Goal: Information Seeking & Learning: Check status

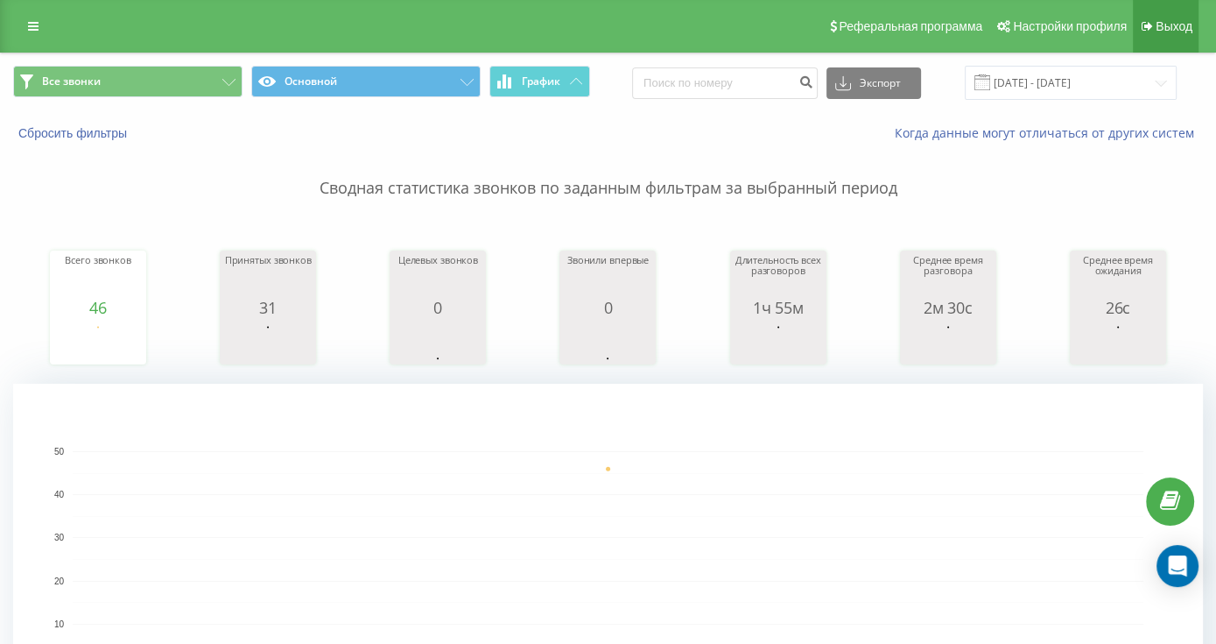
click at [1172, 25] on span "Выход" at bounding box center [1174, 26] width 37 height 14
drag, startPoint x: 376, startPoint y: 157, endPoint x: 484, endPoint y: 285, distance: 168.4
click at [376, 157] on p "Сводная статистика звонков по заданным фильтрам за выбранный период" at bounding box center [608, 171] width 1190 height 58
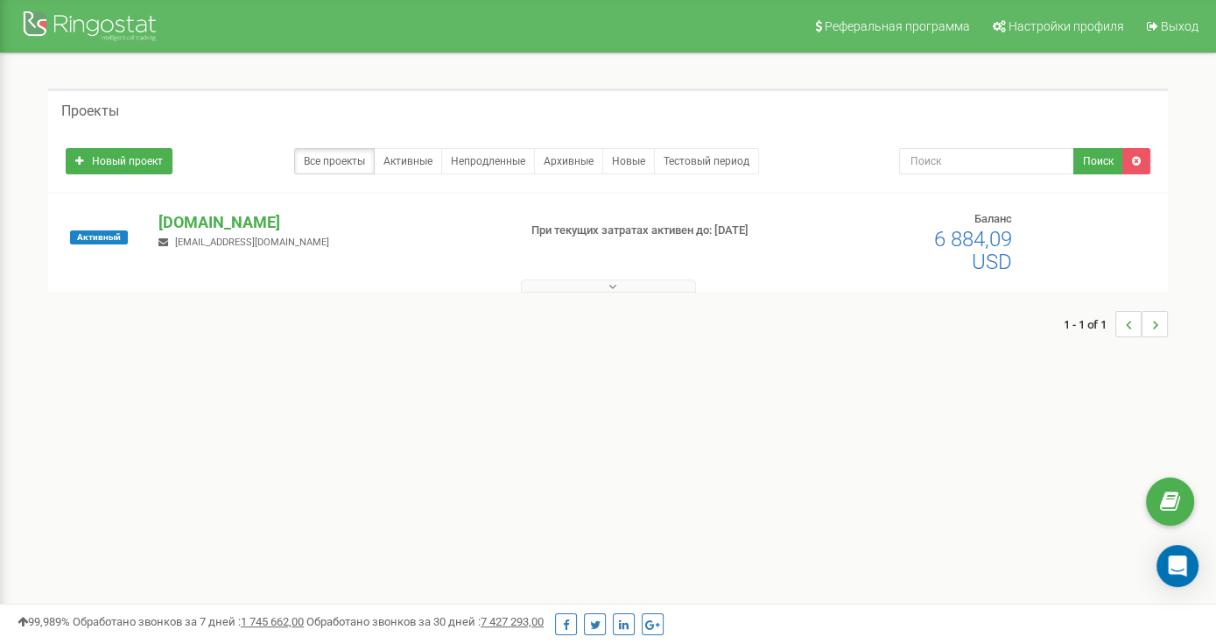
click at [630, 106] on div "Проекты" at bounding box center [608, 109] width 1120 height 42
click at [271, 221] on p "[DOMAIN_NAME]" at bounding box center [330, 222] width 344 height 23
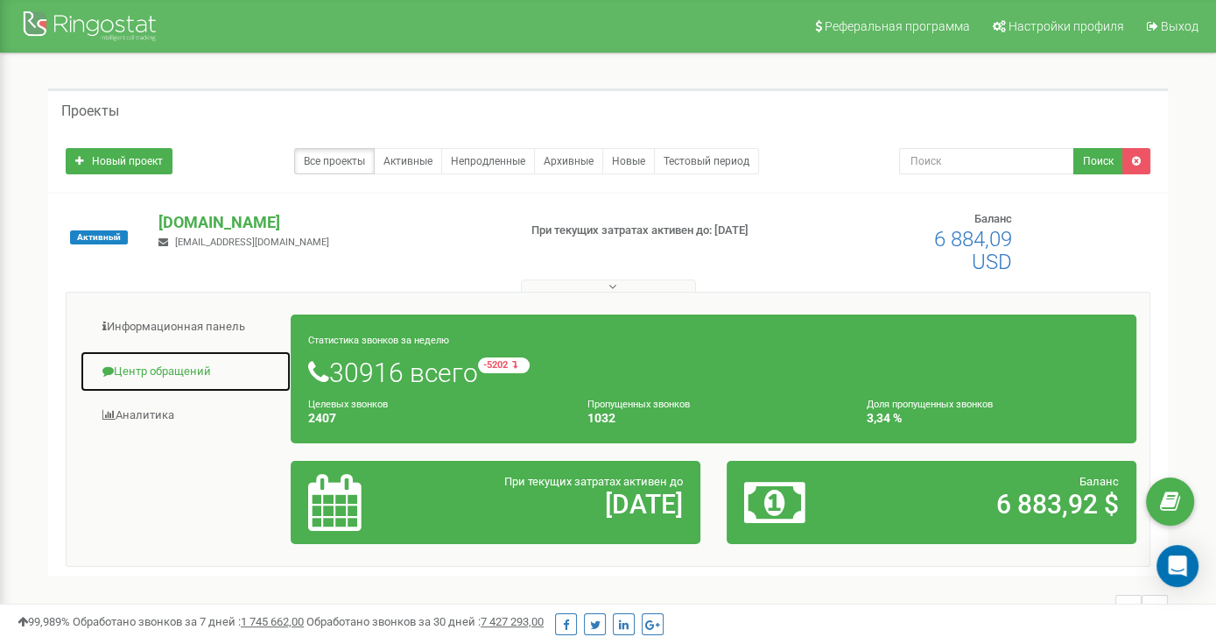
click at [186, 370] on link "Центр обращений" at bounding box center [186, 371] width 212 height 43
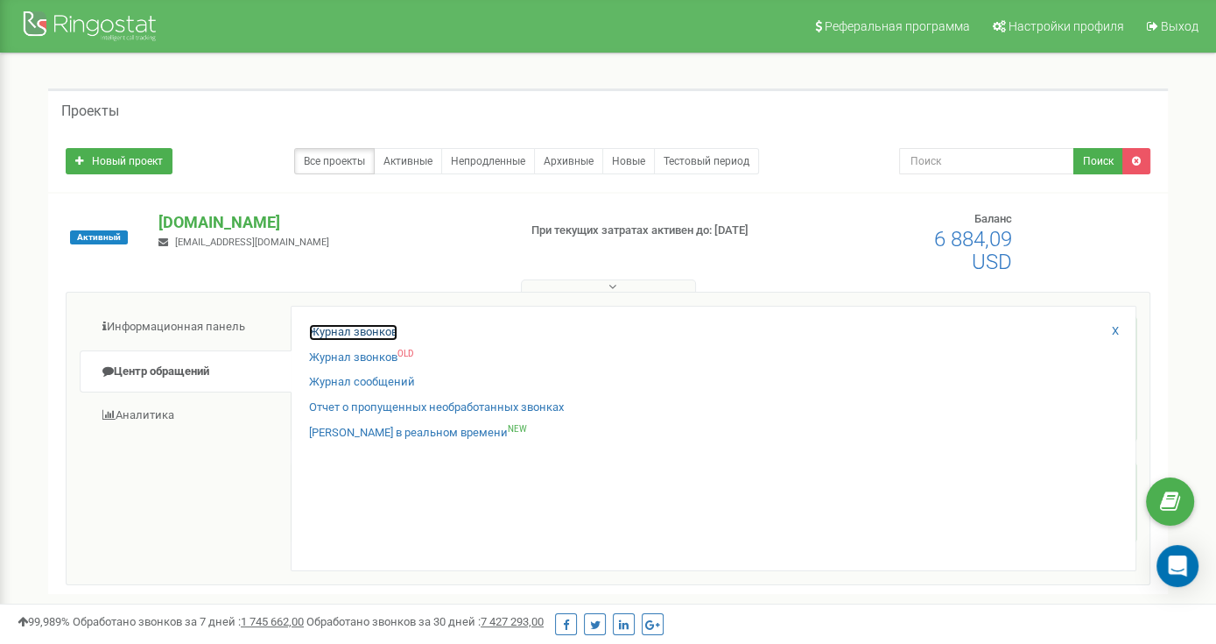
click at [353, 328] on link "Журнал звонков" at bounding box center [353, 332] width 88 height 17
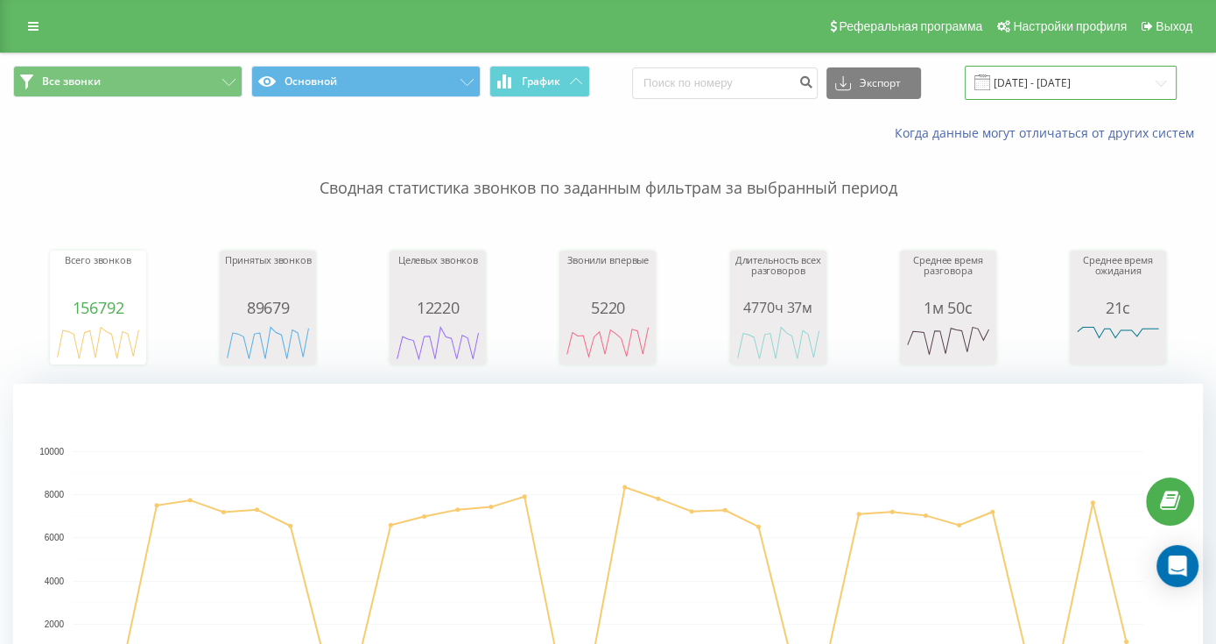
click at [1014, 81] on input "23.08.2025 - 23.09.2025" at bounding box center [1071, 83] width 212 height 34
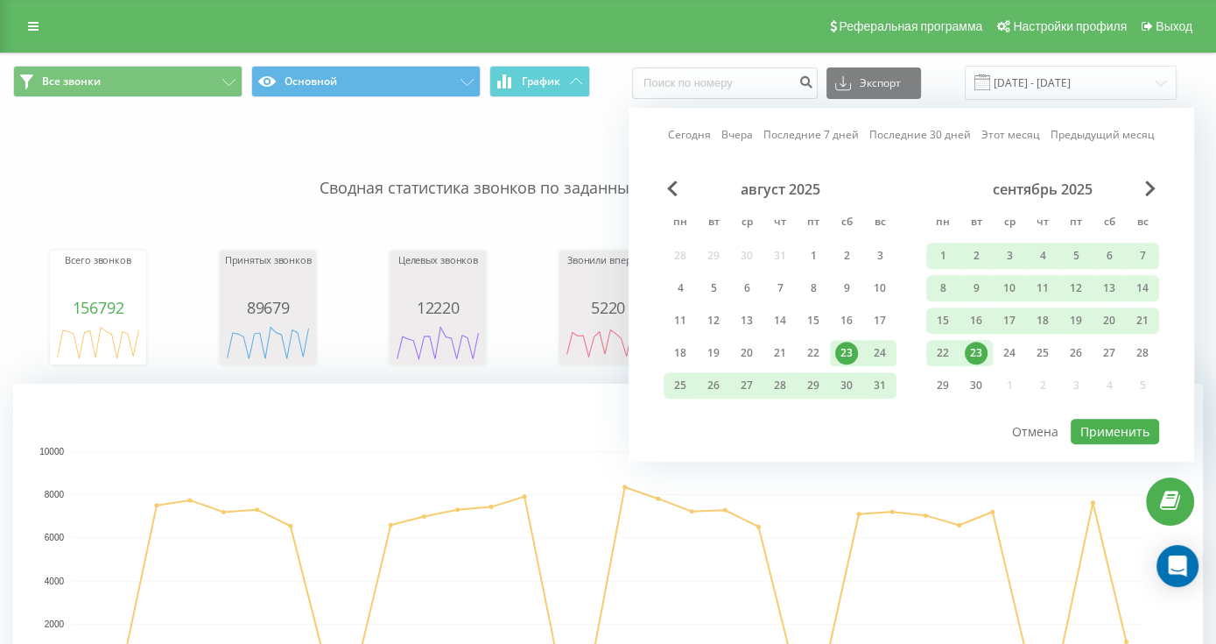
click at [702, 130] on link "Сегодня" at bounding box center [689, 135] width 43 height 17
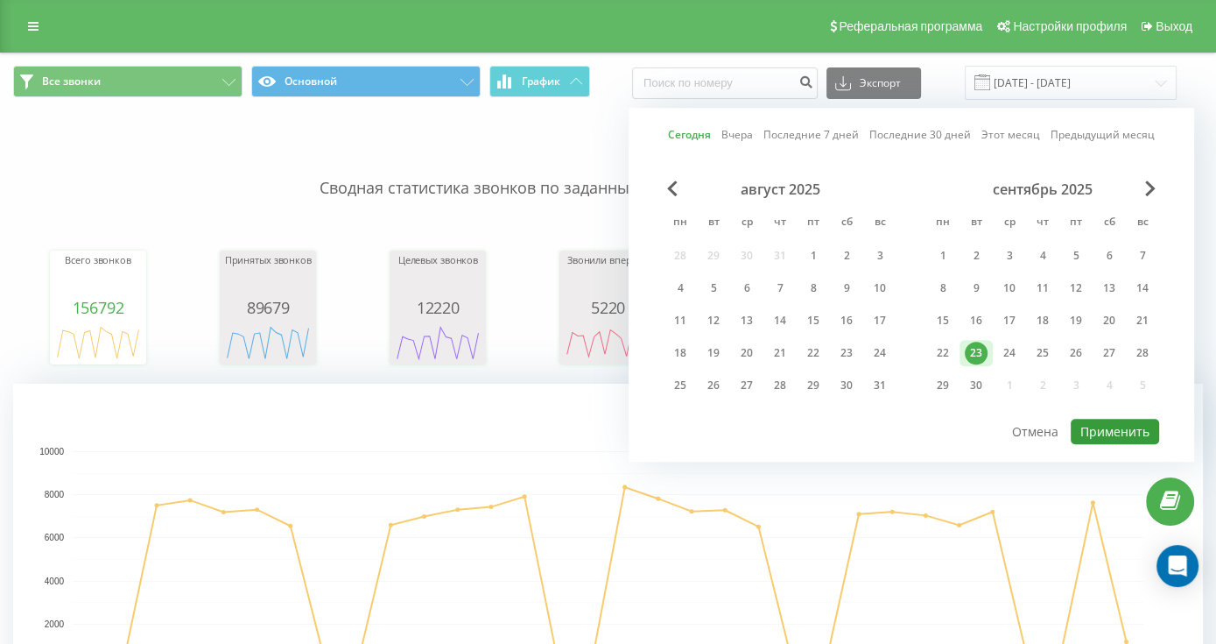
click at [1107, 433] on button "Применить" at bounding box center [1115, 431] width 88 height 25
type input "23.09.2025 - 23.09.2025"
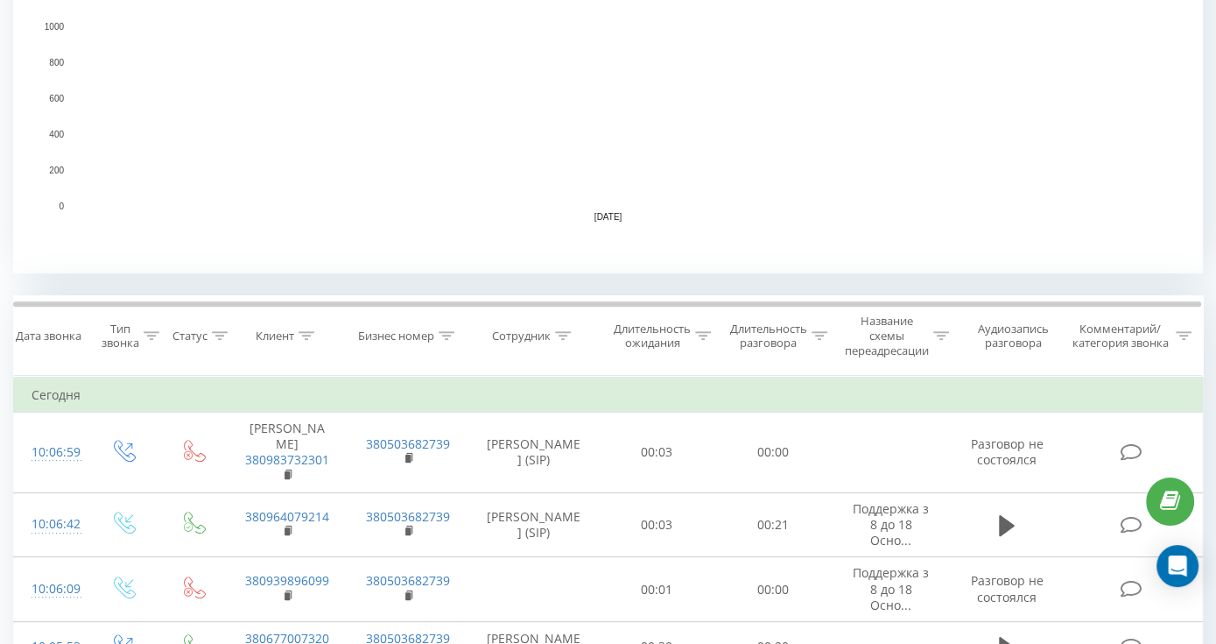
scroll to position [525, 0]
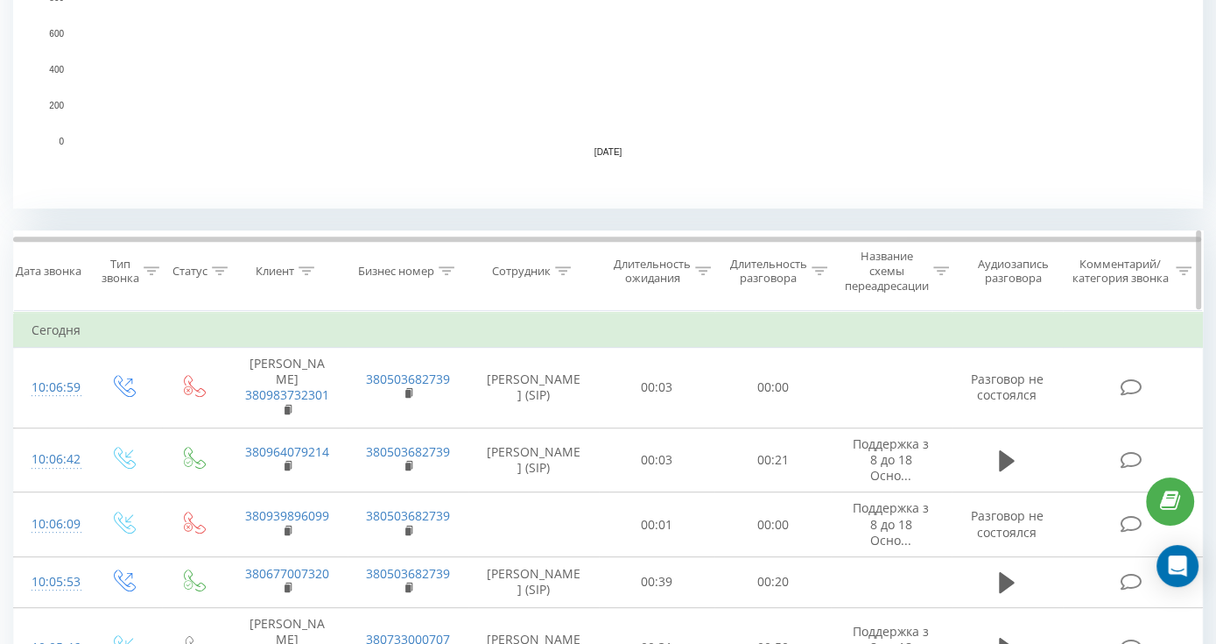
click at [560, 269] on icon at bounding box center [563, 270] width 16 height 9
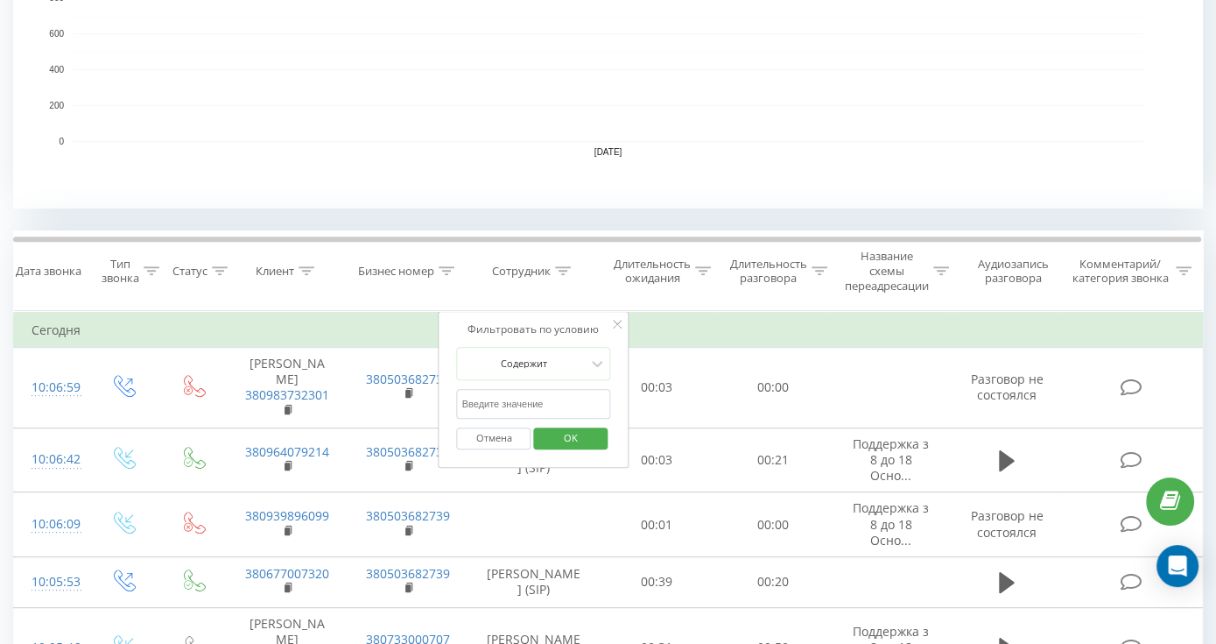
click at [515, 405] on input "text" at bounding box center [534, 404] width 154 height 31
type input "подрушняк"
click at [563, 442] on span "OK" at bounding box center [570, 437] width 49 height 27
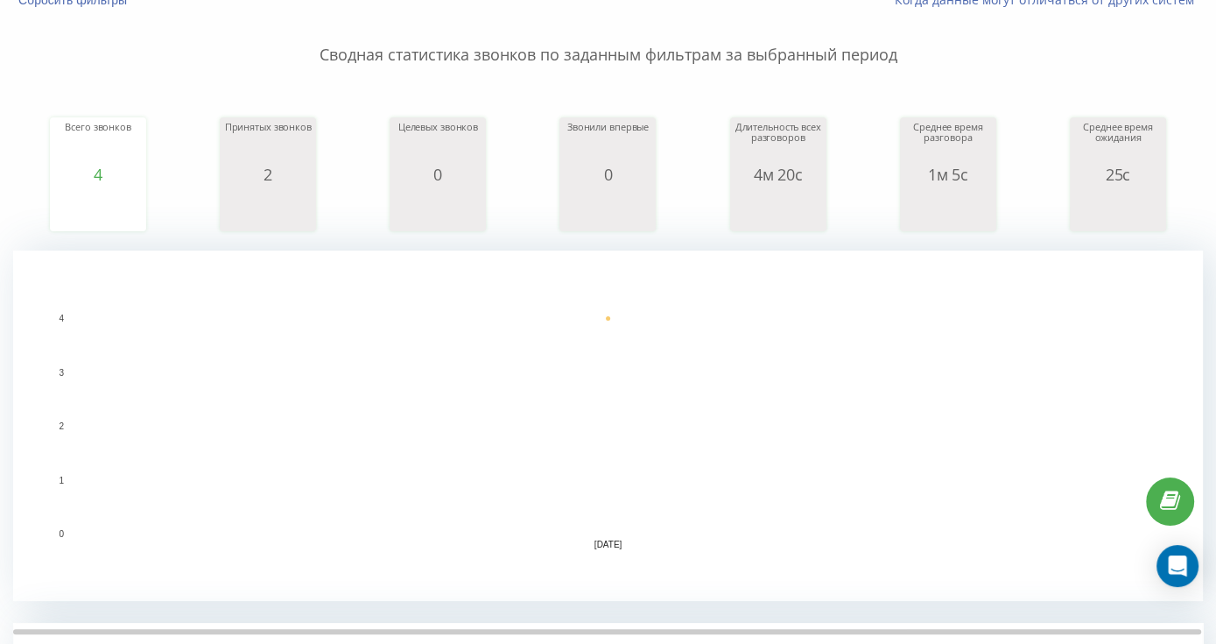
scroll to position [39, 0]
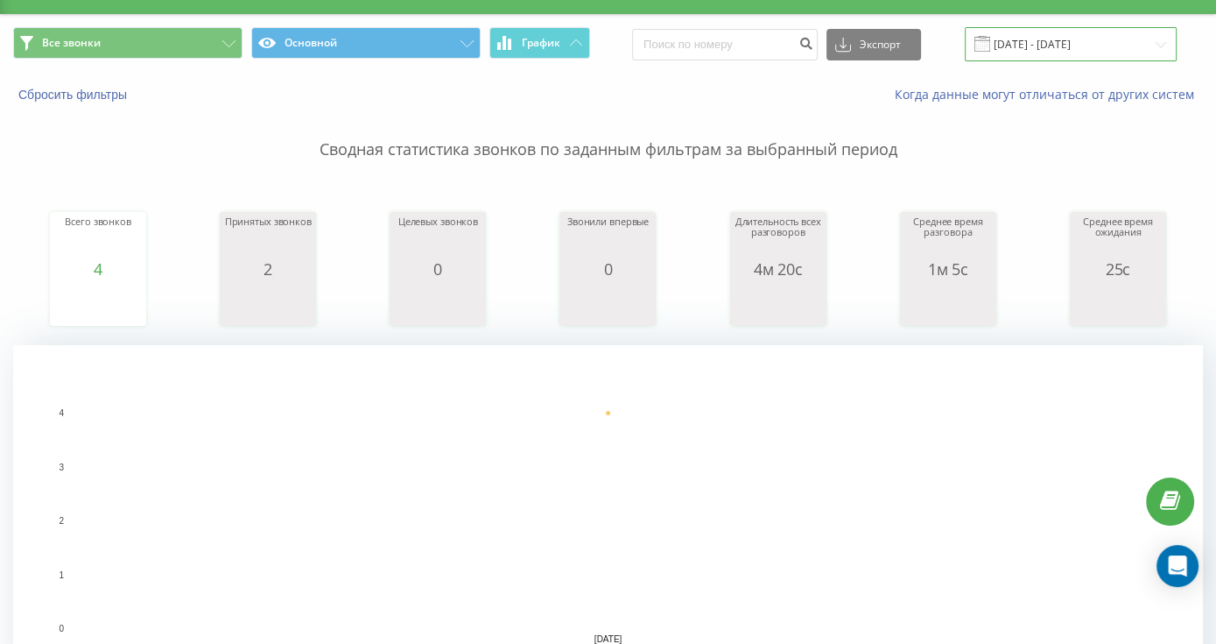
click at [1076, 39] on input "23.09.2025 - 23.09.2025" at bounding box center [1071, 44] width 212 height 34
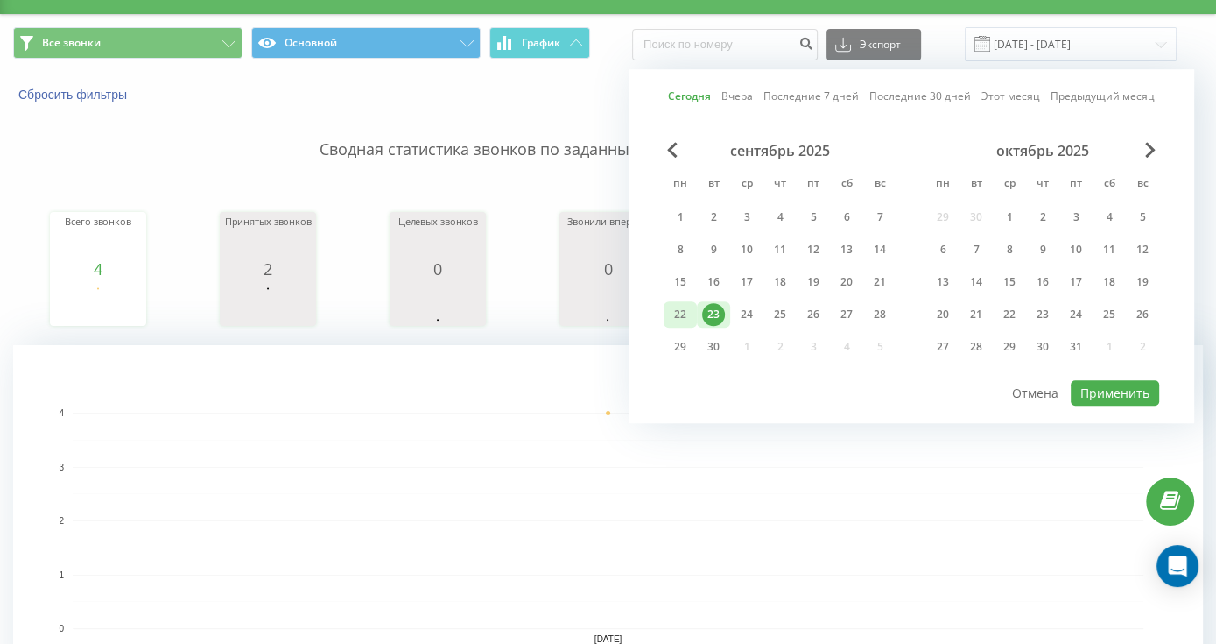
click at [682, 311] on div "22" at bounding box center [680, 314] width 23 height 23
click at [1116, 386] on button "Применить" at bounding box center [1115, 392] width 88 height 25
type input "[DATE] - [DATE]"
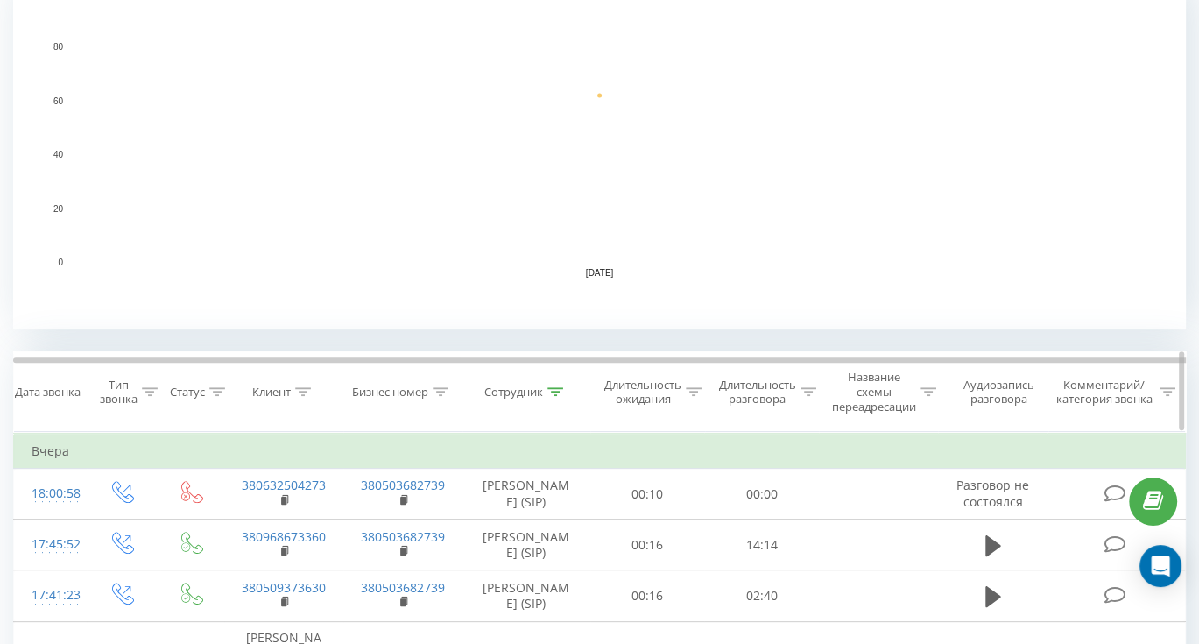
scroll to position [438, 0]
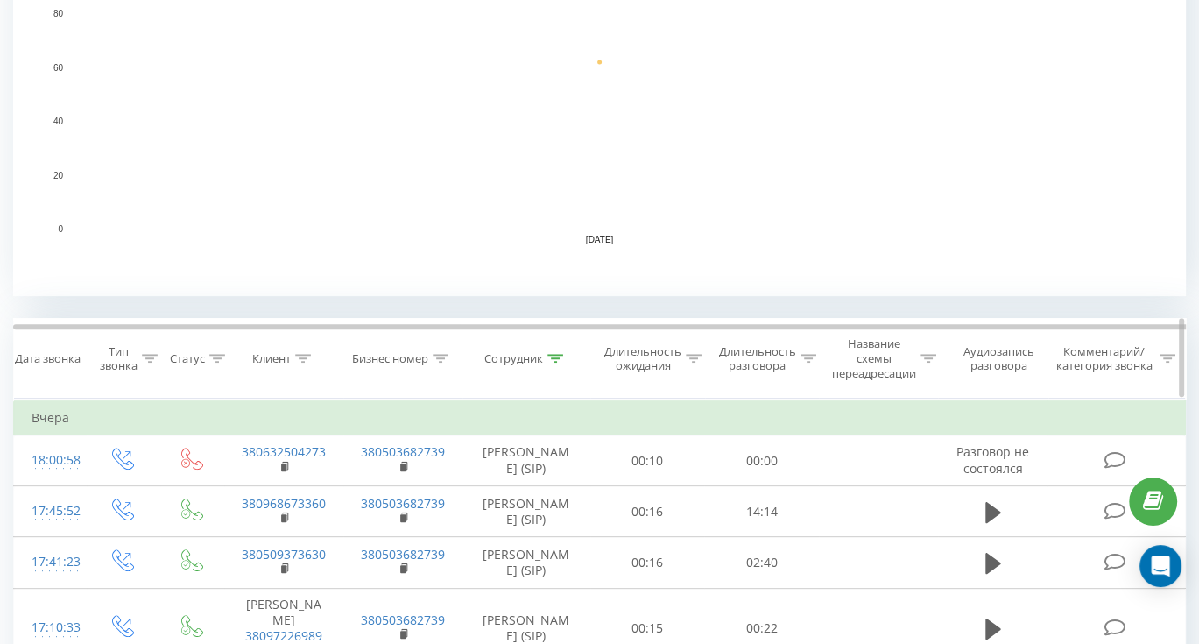
click at [556, 358] on icon at bounding box center [555, 358] width 16 height 9
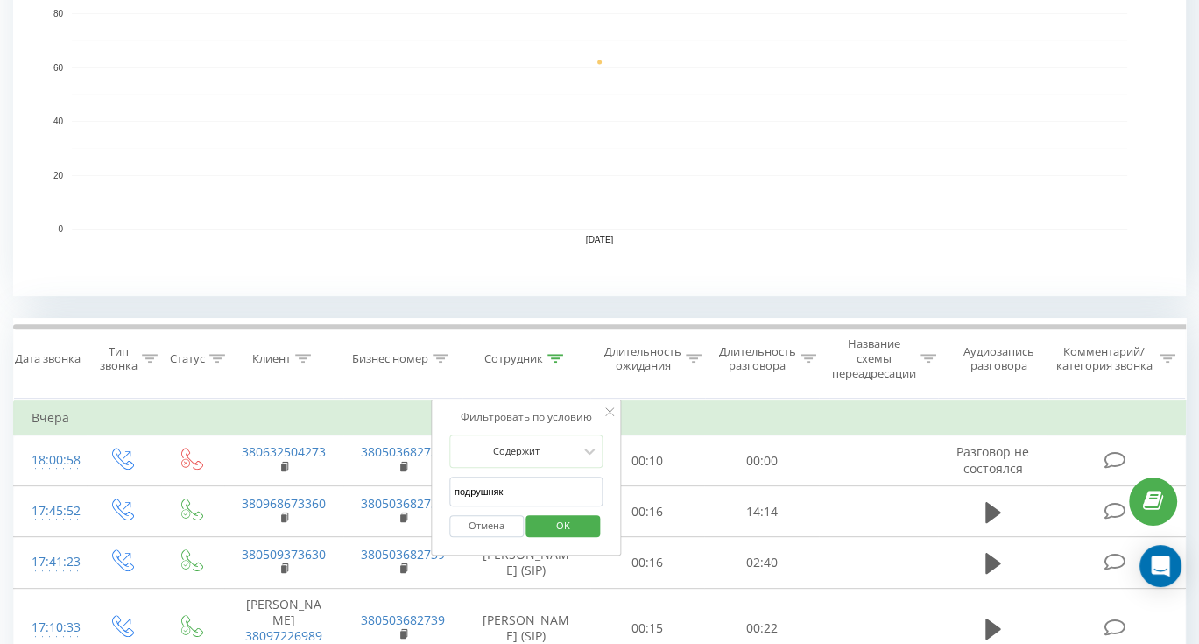
click at [505, 496] on input "подрушняк" at bounding box center [526, 491] width 154 height 31
click at [303, 355] on icon at bounding box center [303, 358] width 16 height 9
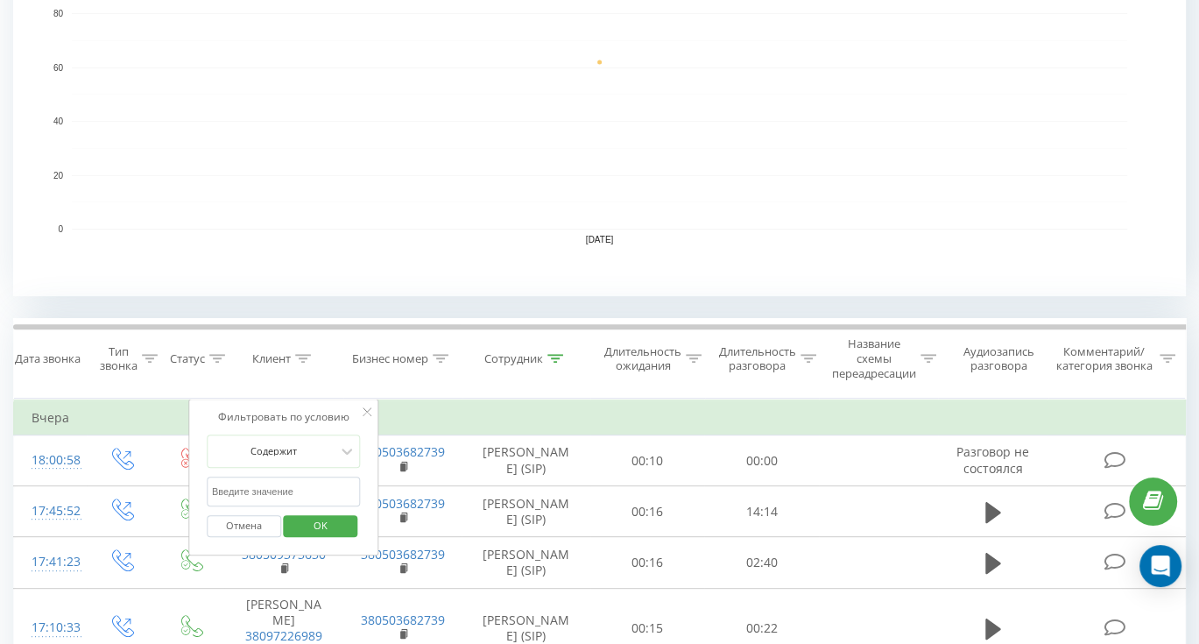
click at [306, 485] on input "text" at bounding box center [284, 491] width 154 height 31
paste input "380974611863"
click at [312, 531] on span "OK" at bounding box center [320, 524] width 49 height 27
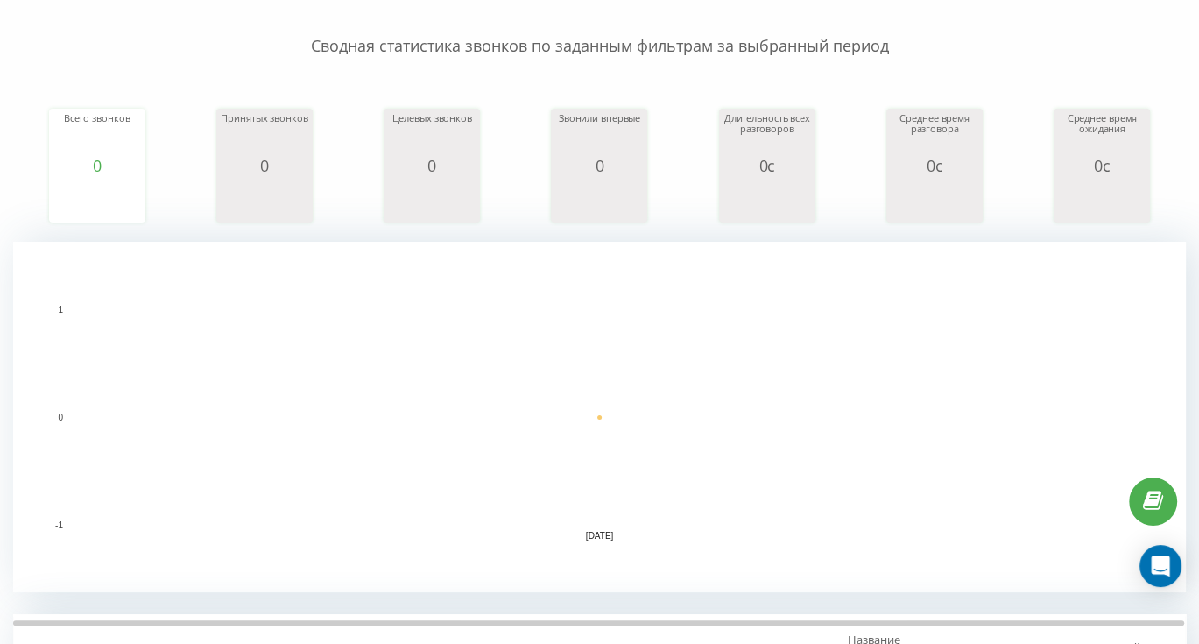
scroll to position [350, 0]
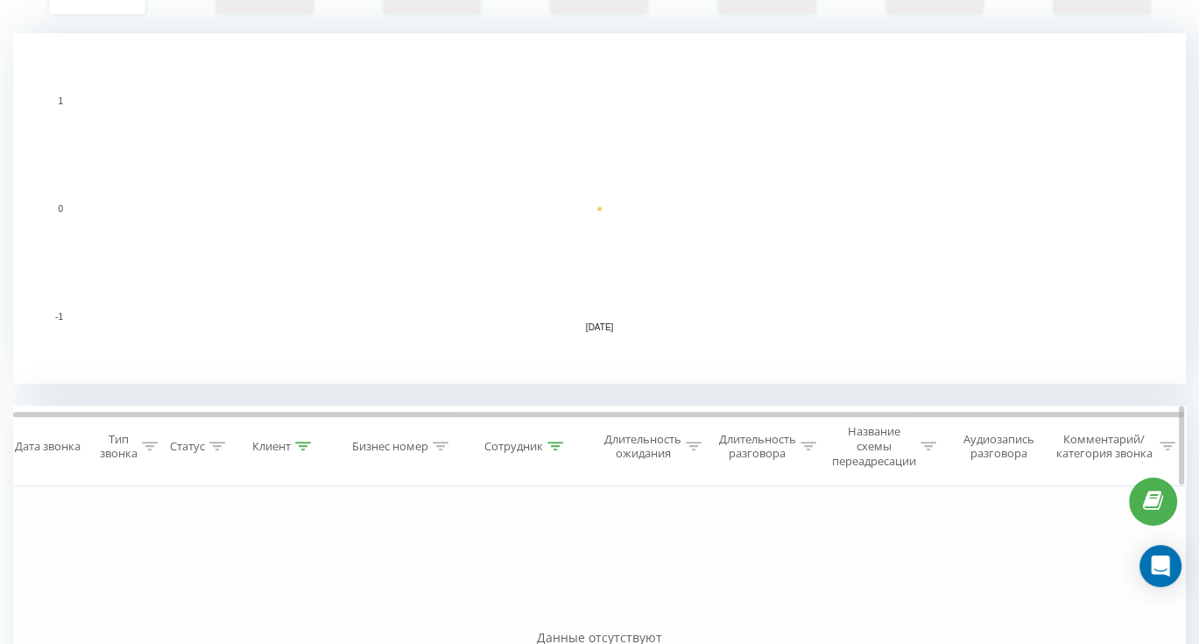
click at [572, 445] on div "Сотрудник" at bounding box center [526, 446] width 128 height 15
click at [556, 446] on icon at bounding box center [555, 445] width 16 height 9
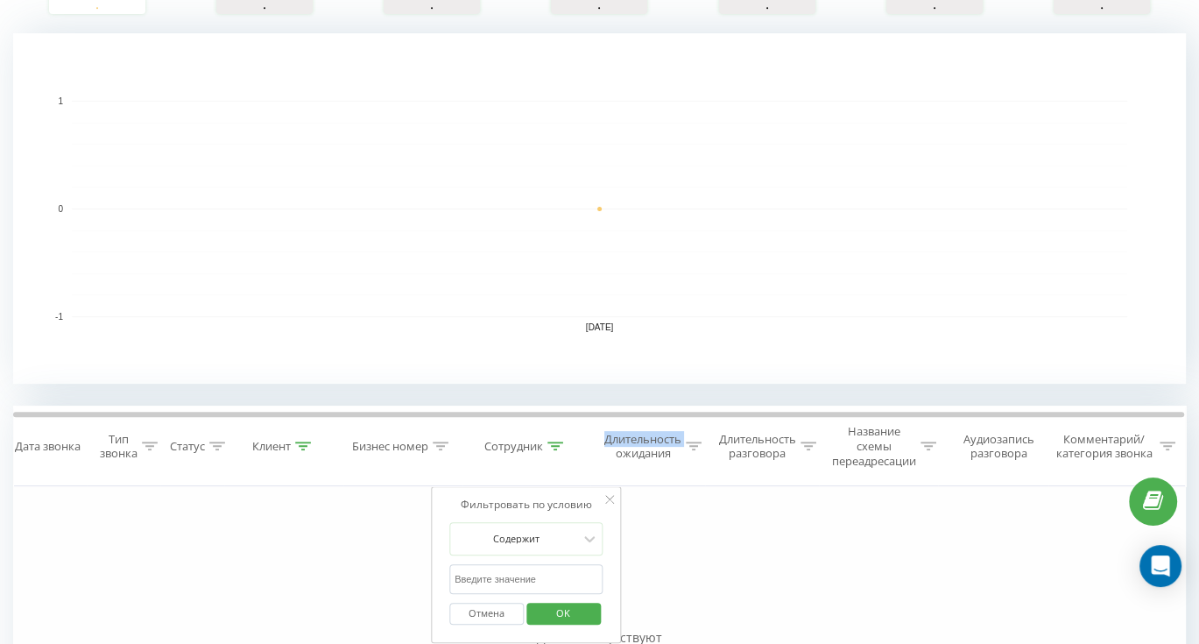
click at [553, 618] on span "OK" at bounding box center [562, 612] width 49 height 27
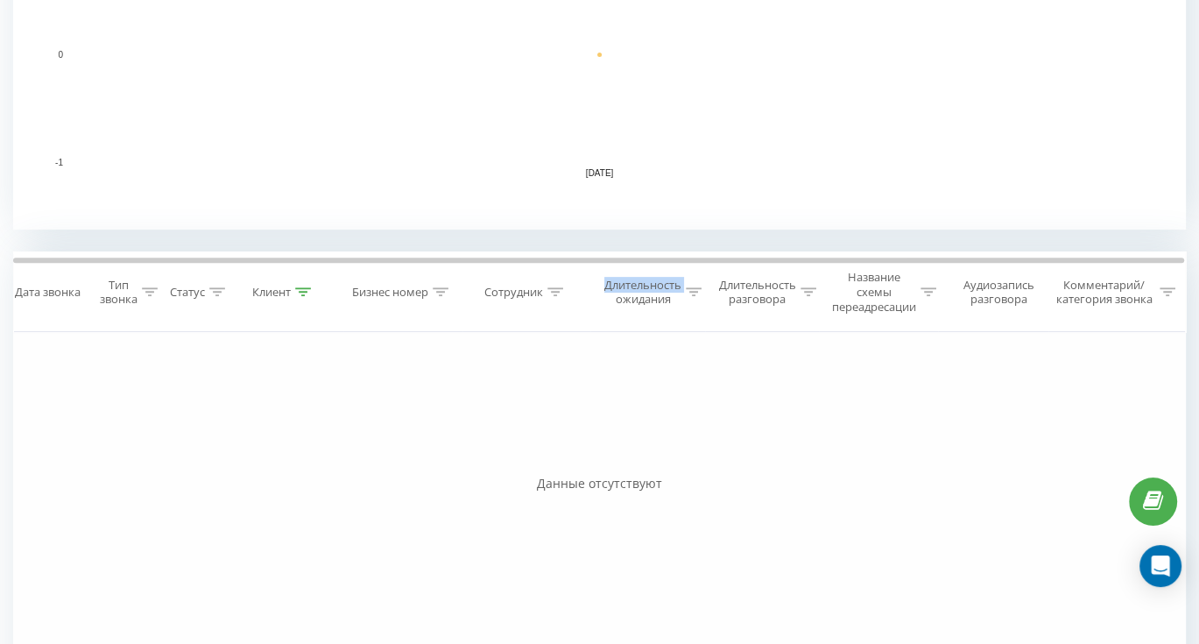
scroll to position [525, 0]
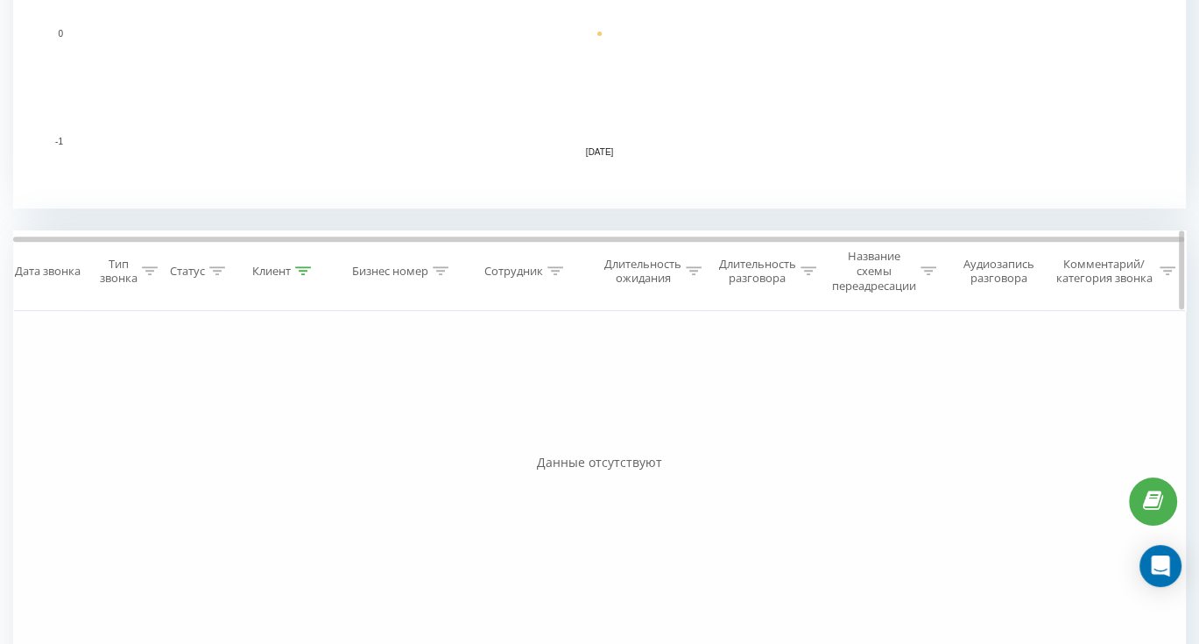
click at [434, 271] on icon at bounding box center [441, 270] width 16 height 9
click at [308, 260] on th "Клиент" at bounding box center [283, 271] width 119 height 80
click at [305, 267] on icon at bounding box center [303, 270] width 16 height 9
click at [266, 400] on input "380974611863" at bounding box center [284, 404] width 154 height 31
click at [224, 398] on input "380974611863" at bounding box center [284, 404] width 154 height 31
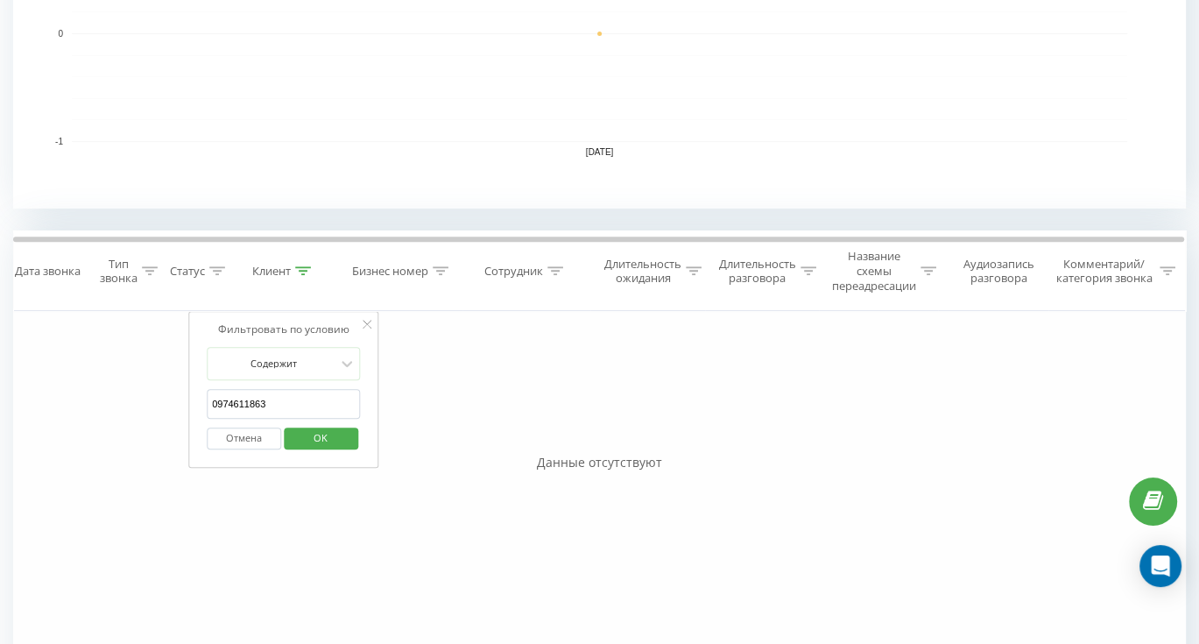
type input "0974611863"
click at [319, 429] on span "OK" at bounding box center [320, 437] width 49 height 27
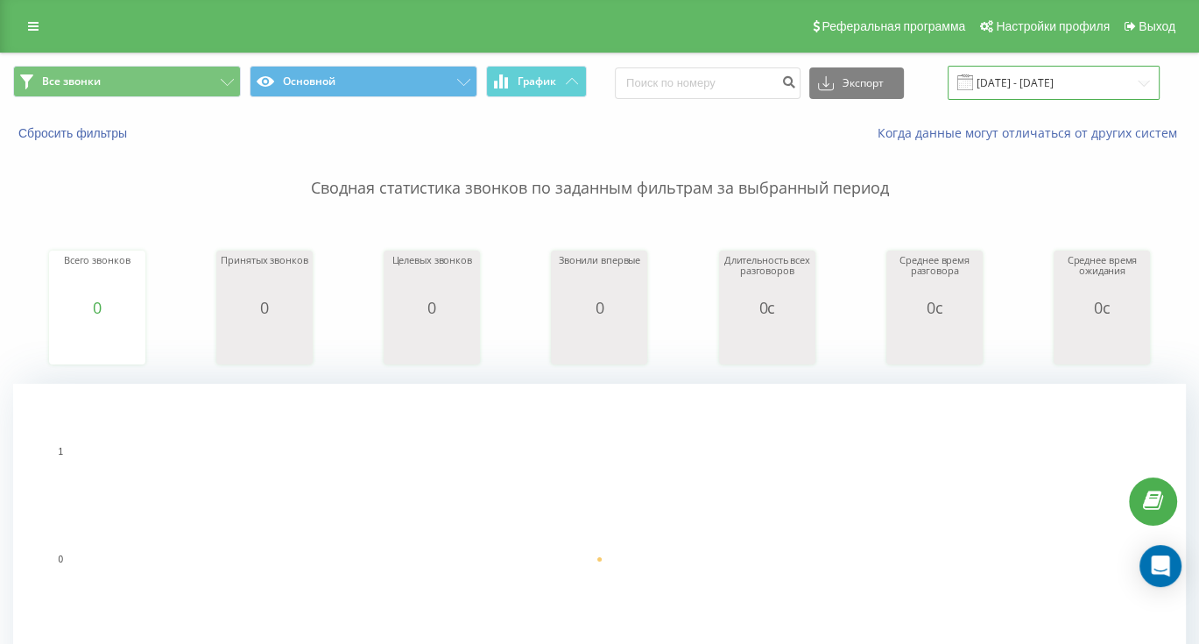
click at [1044, 85] on input "22.09.2025 - 22.09.2025" at bounding box center [1053, 83] width 212 height 34
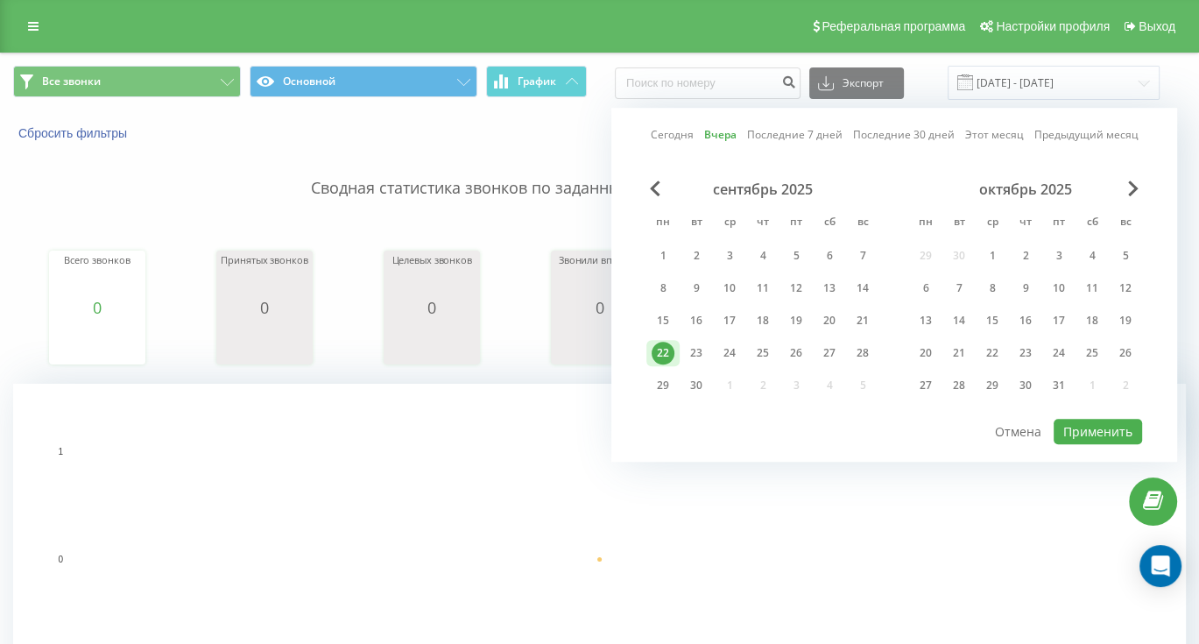
click at [675, 137] on link "Сегодня" at bounding box center [672, 135] width 43 height 17
click at [1089, 428] on button "Применить" at bounding box center [1097, 431] width 88 height 25
type input "23.09.2025 - 23.09.2025"
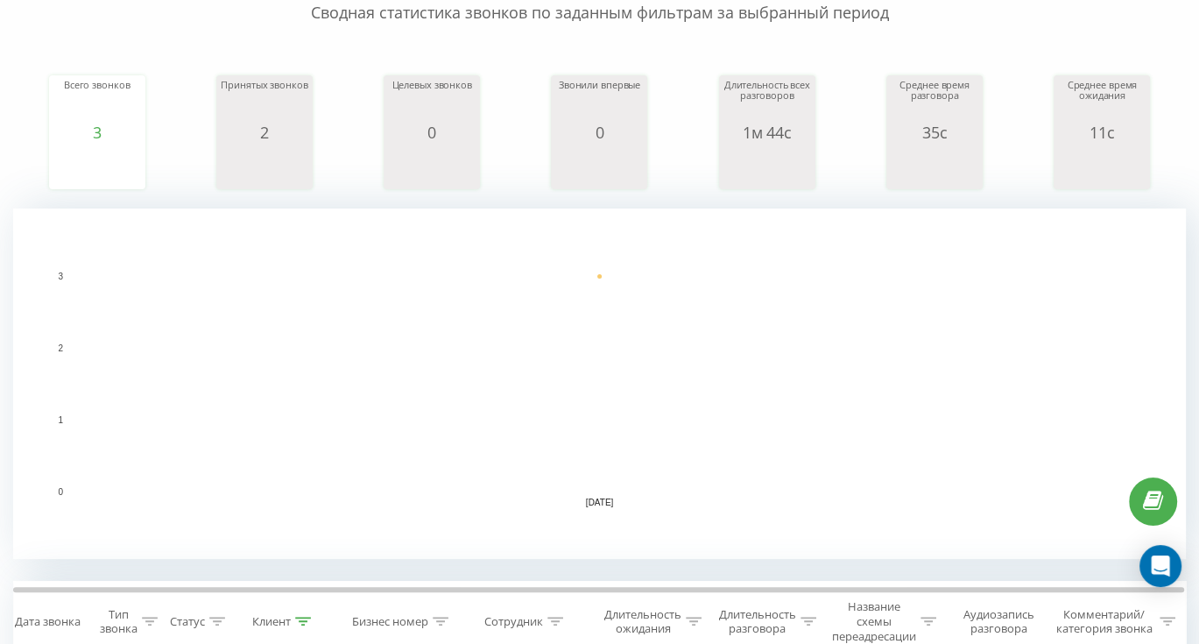
scroll to position [651, 0]
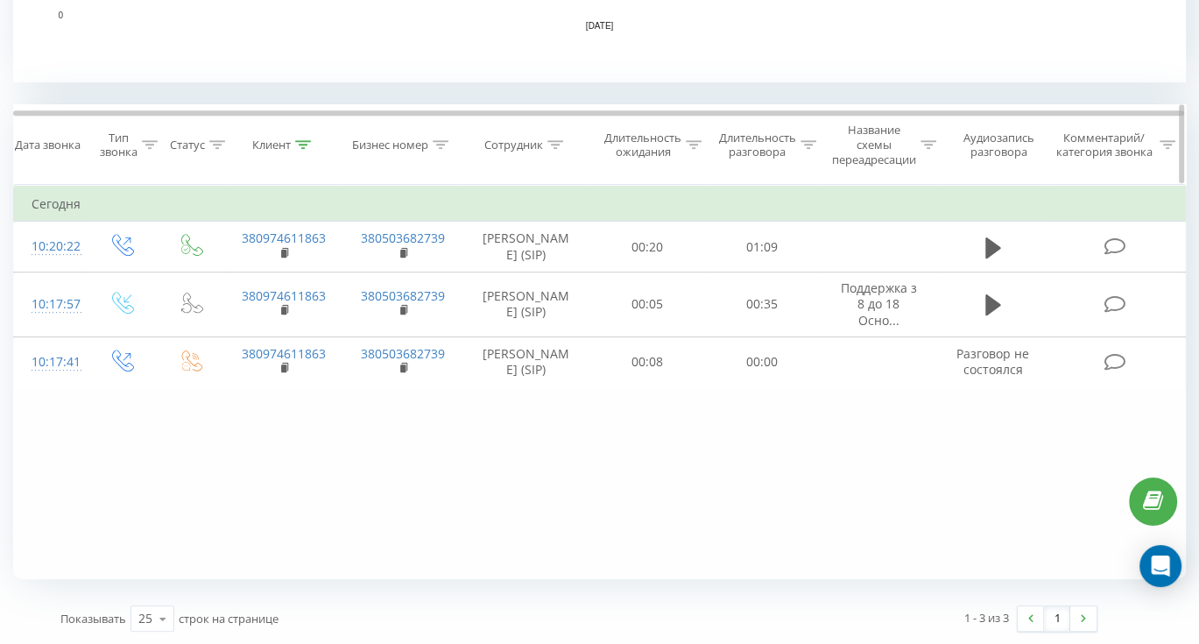
click at [298, 140] on icon at bounding box center [303, 144] width 16 height 9
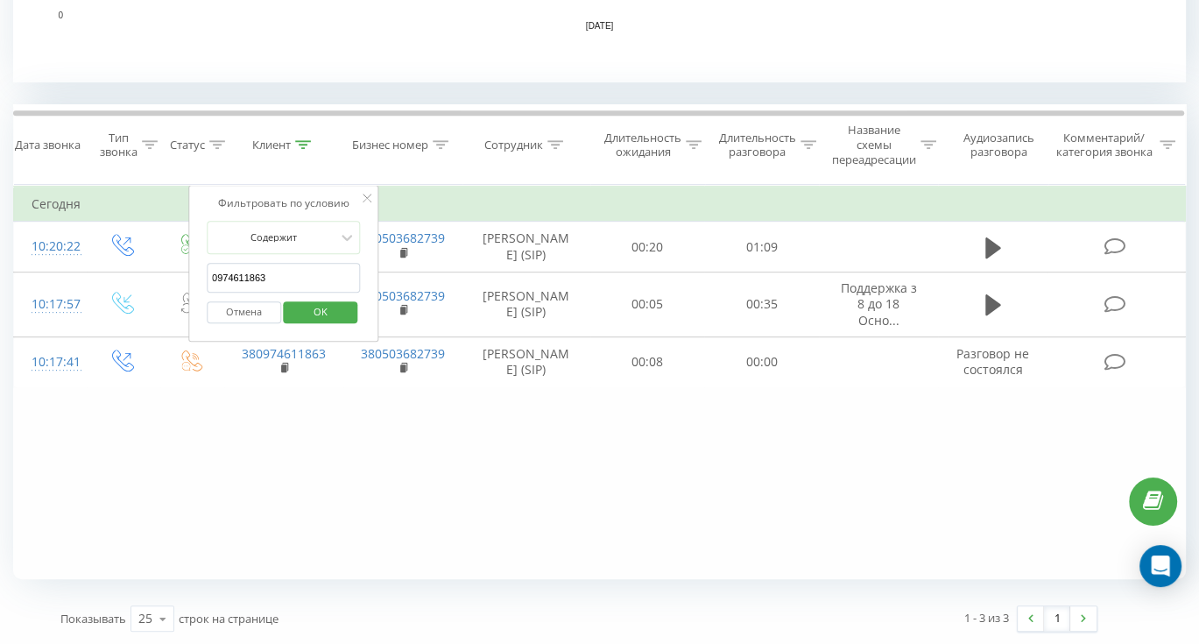
click at [290, 277] on input "0974611863" at bounding box center [284, 278] width 154 height 31
paste input "380986429371"
type input "380986429371"
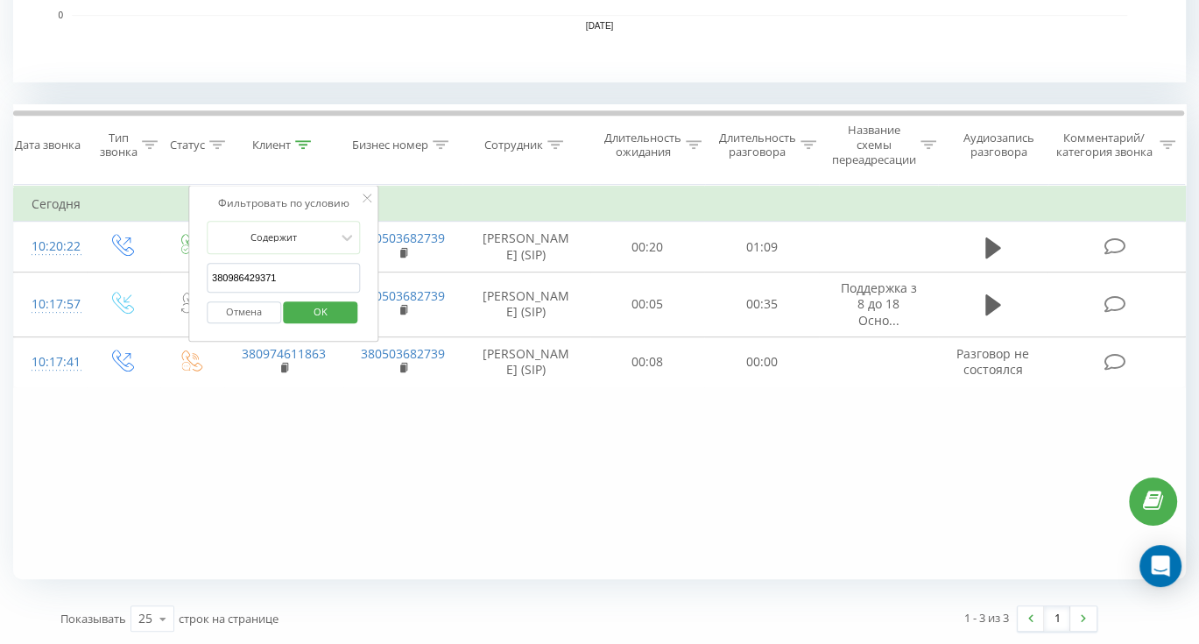
click at [336, 313] on span "OK" at bounding box center [320, 311] width 49 height 27
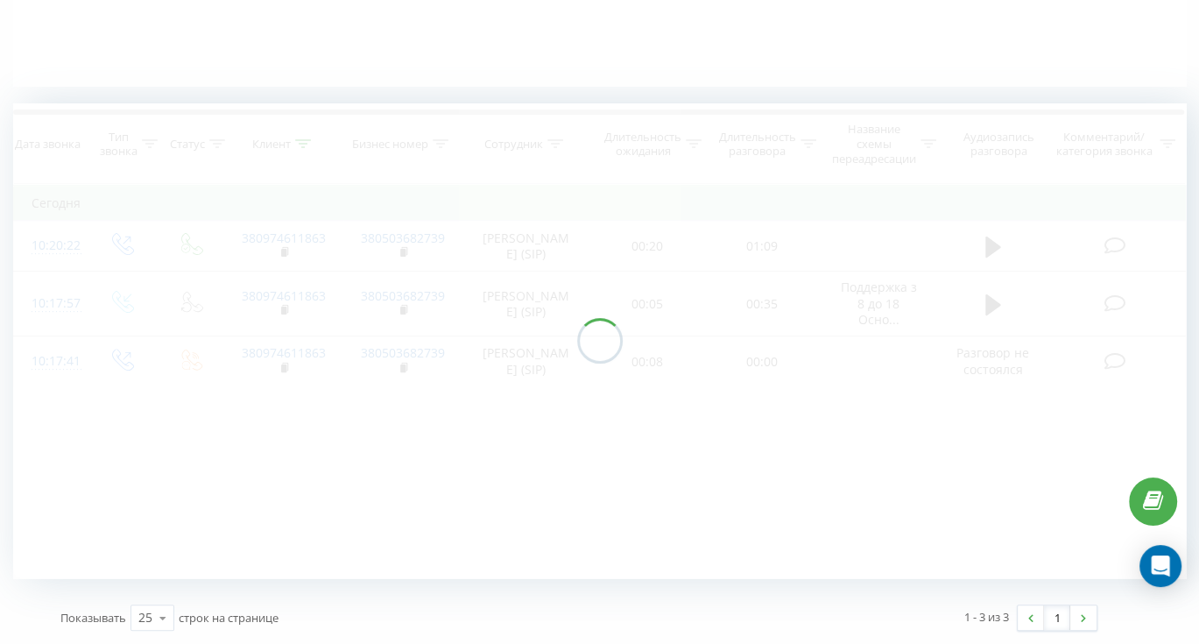
scroll to position [405, 0]
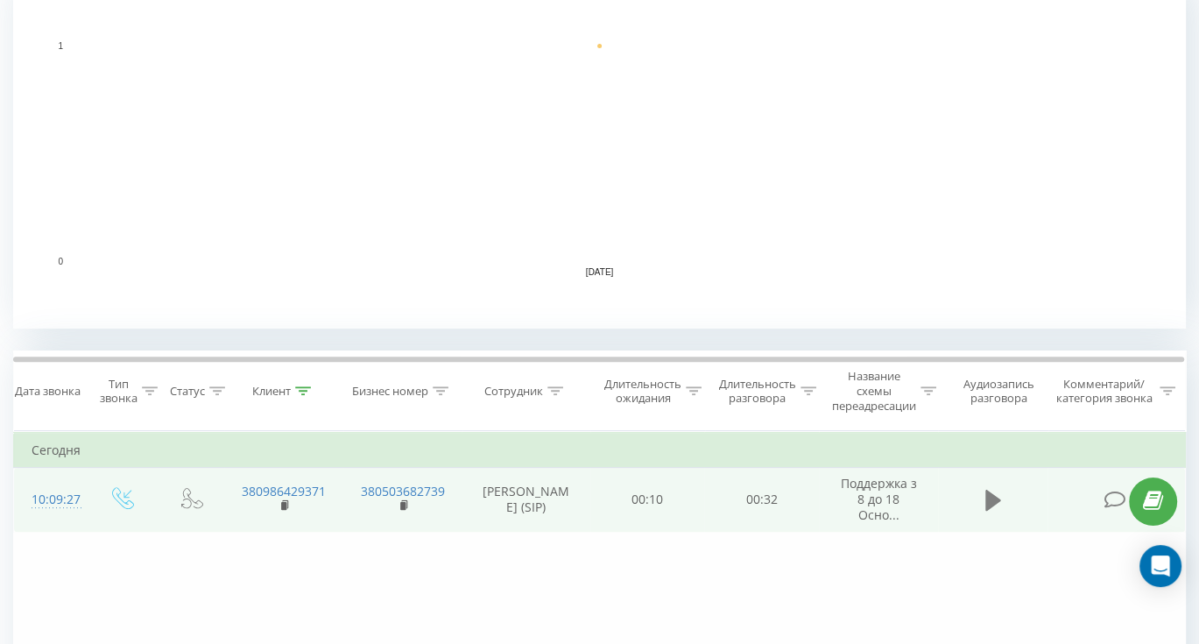
click at [996, 510] on icon at bounding box center [993, 500] width 16 height 25
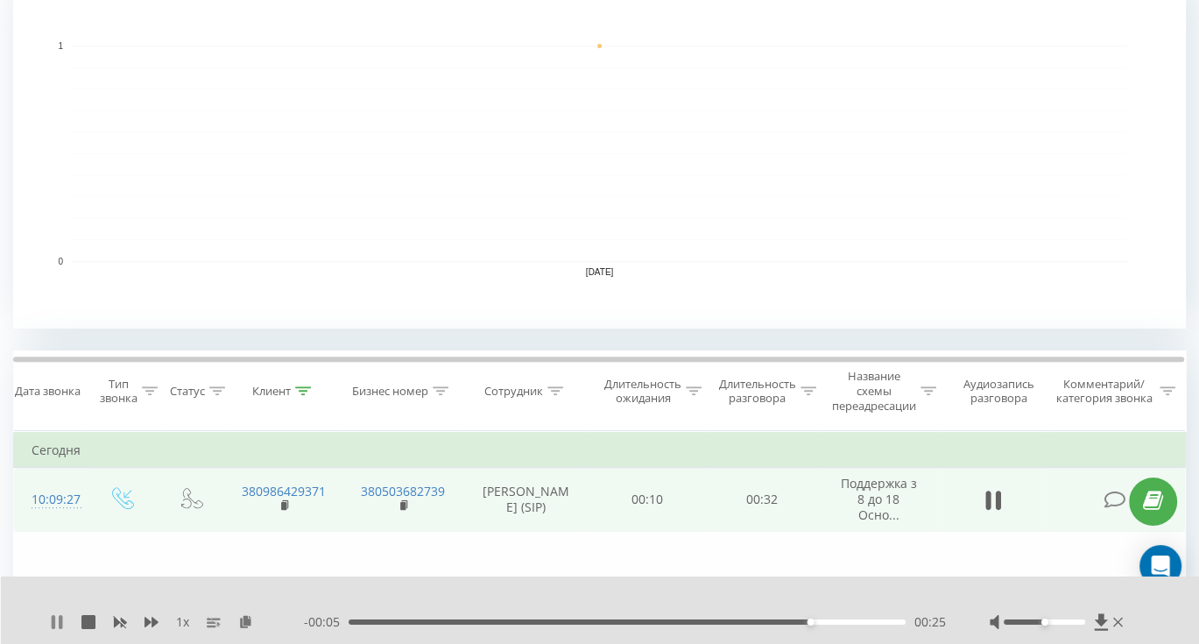
click at [50, 620] on icon at bounding box center [57, 622] width 14 height 14
click at [281, 510] on rect at bounding box center [283, 506] width 5 height 8
